Goal: Find specific page/section: Find specific page/section

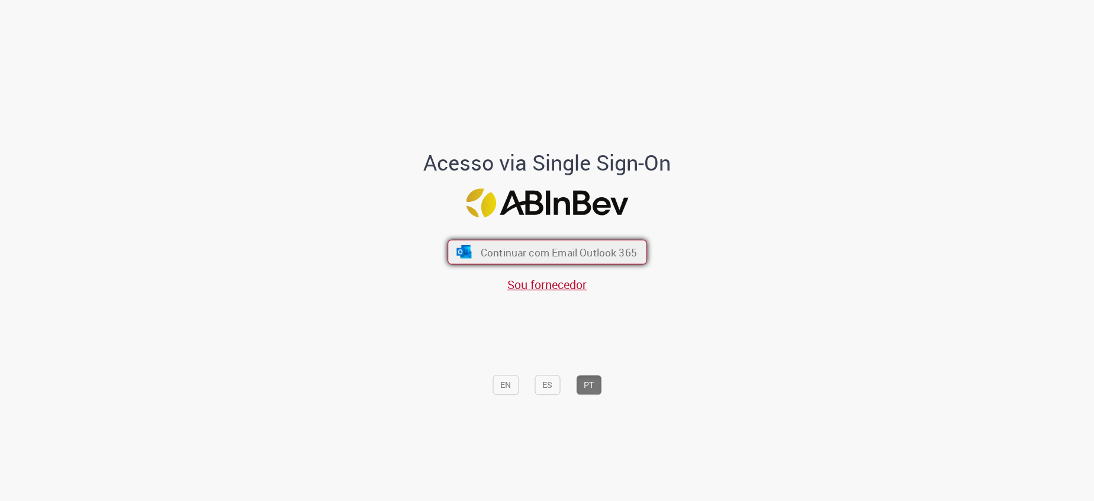
click at [530, 248] on span "Continuar com Email Outlook 365" at bounding box center [558, 252] width 156 height 14
drag, startPoint x: 84, startPoint y: 204, endPoint x: 94, endPoint y: 204, distance: 10.1
click at [85, 204] on div "Acesso via Single Sign-On Continuar com Email Outlook 365 Sou fornecedor EN ES …" at bounding box center [547, 254] width 1094 height 497
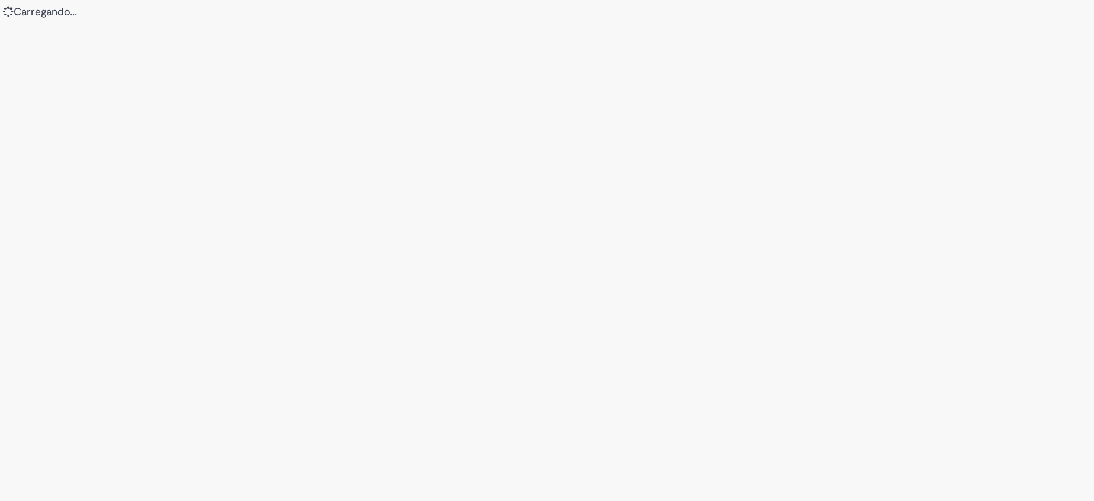
drag, startPoint x: 439, startPoint y: 200, endPoint x: 646, endPoint y: 343, distance: 251.5
click at [434, 199] on div "Loading..." at bounding box center [547, 250] width 1094 height 501
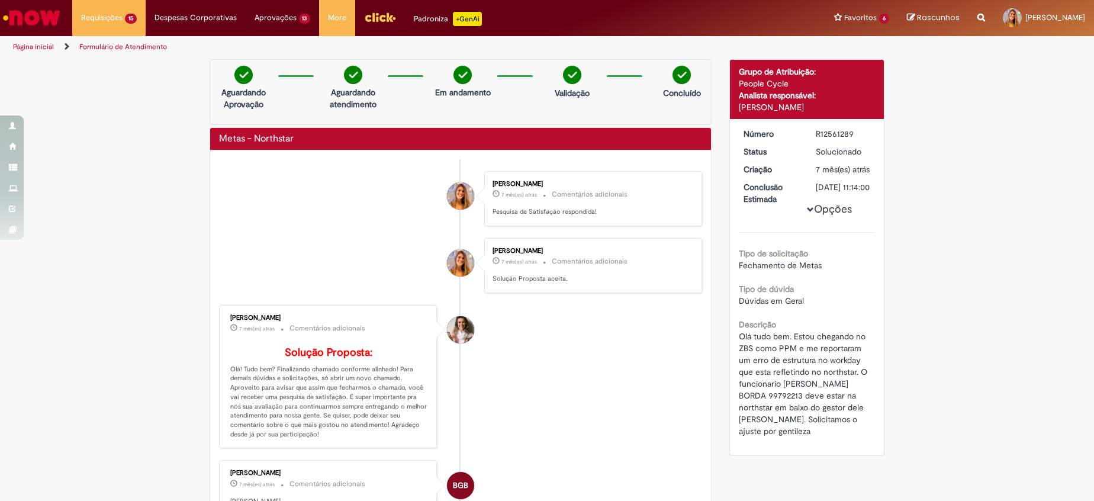
click at [57, 6] on img "Ir para a Homepage" at bounding box center [31, 18] width 61 height 24
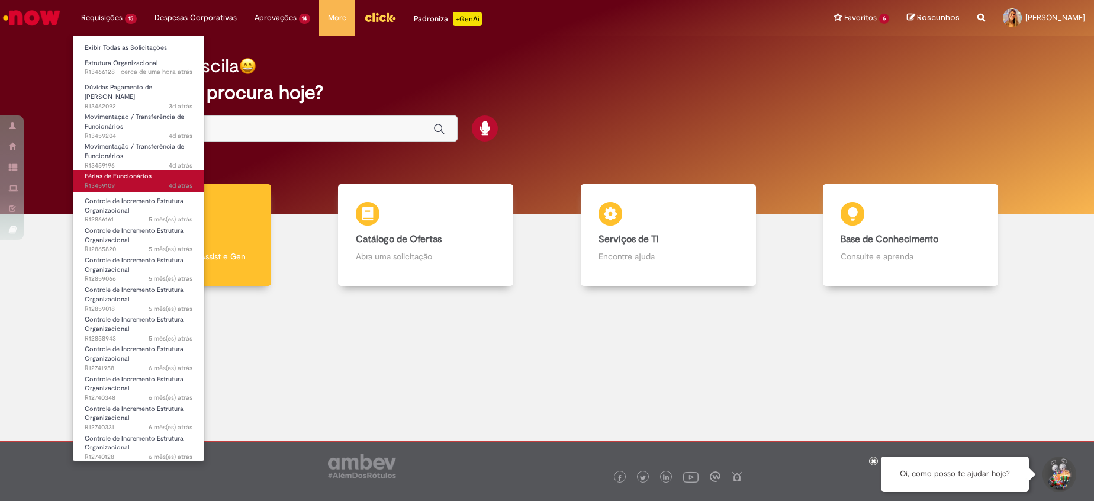
click at [142, 172] on span "Férias de Funcionários" at bounding box center [118, 176] width 67 height 9
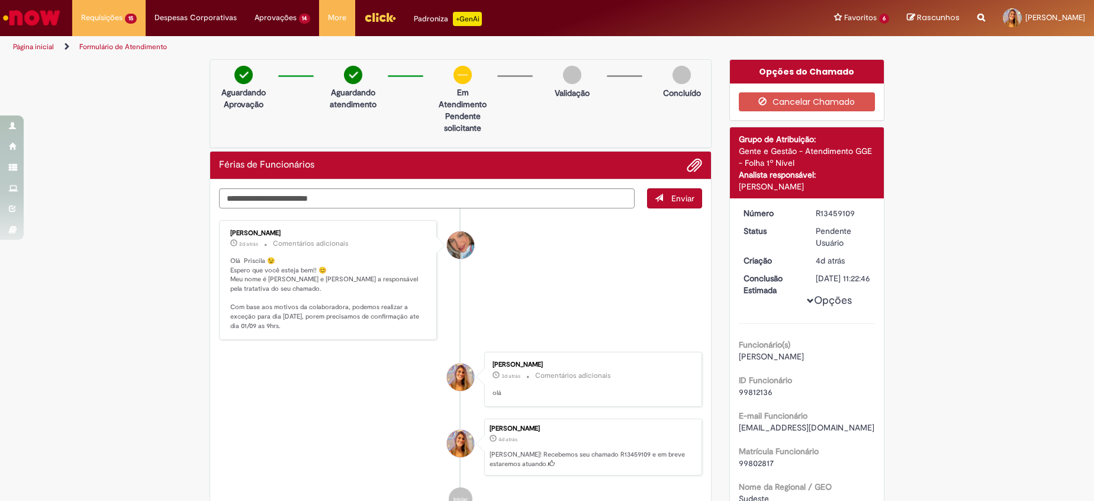
click at [335, 319] on p "Olá Priscila 😉 Espero que você esteja bem!! 😊 Meu nome é Jacqueline e serei a r…" at bounding box center [328, 293] width 197 height 75
drag, startPoint x: 335, startPoint y: 319, endPoint x: 333, endPoint y: 335, distance: 15.6
click at [333, 335] on div "Jacqueline Andrade Galani 2d atrás 2 dias atrás Comentários adicionais Olá Pris…" at bounding box center [328, 280] width 211 height 113
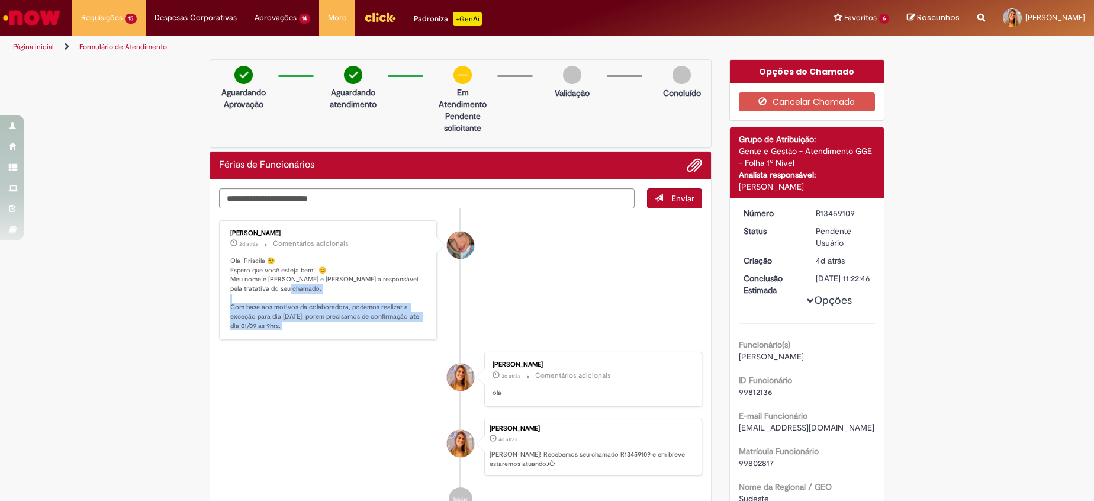
click at [330, 329] on p "Olá Priscila 😉 Espero que você esteja bem!! 😊 Meu nome é Jacqueline e serei a r…" at bounding box center [328, 293] width 197 height 75
click at [329, 317] on p "Olá Priscila 😉 Espero que você esteja bem!! 😊 Meu nome é Jacqueline e serei a r…" at bounding box center [328, 293] width 197 height 75
drag, startPoint x: 329, startPoint y: 317, endPoint x: 330, endPoint y: 333, distance: 15.5
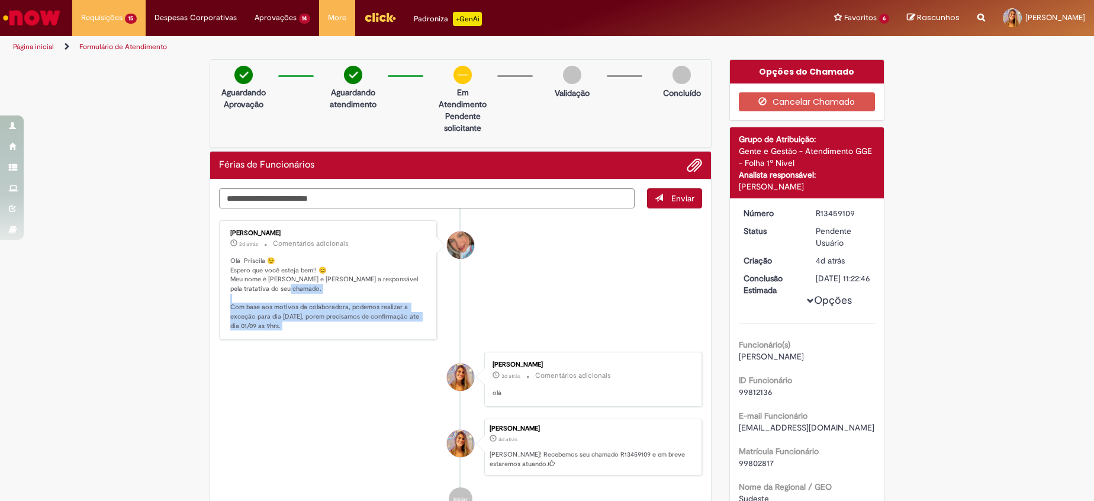
click at [330, 333] on div "Jacqueline Andrade Galani 2d atrás 2 dias atrás Comentários adicionais Olá Pris…" at bounding box center [328, 280] width 211 height 113
click at [328, 332] on div "Jacqueline Andrade Galani 2d atrás 2 dias atrás Comentários adicionais Olá Pris…" at bounding box center [328, 280] width 211 height 113
drag, startPoint x: 300, startPoint y: 320, endPoint x: 221, endPoint y: 302, distance: 80.7
click at [223, 302] on div "Jacqueline Andrade Galani 2d atrás 2 dias atrás Comentários adicionais Olá Pris…" at bounding box center [328, 280] width 211 height 113
drag, startPoint x: 221, startPoint y: 302, endPoint x: 275, endPoint y: 317, distance: 55.9
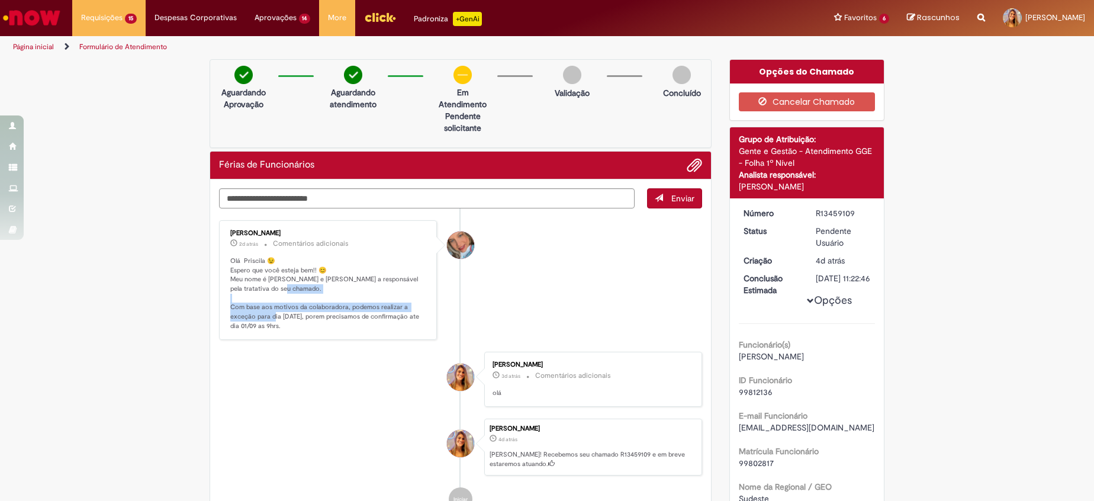
click at [275, 317] on p "Olá Priscila 😉 Espero que você esteja bem!! 😊 Meu nome é Jacqueline e serei a r…" at bounding box center [328, 293] width 197 height 75
click at [487, 312] on li "Jacqueline Andrade Galani 2d atrás 2 dias atrás Comentários adicionais Olá Pris…" at bounding box center [460, 280] width 483 height 120
